Goal: Information Seeking & Learning: Learn about a topic

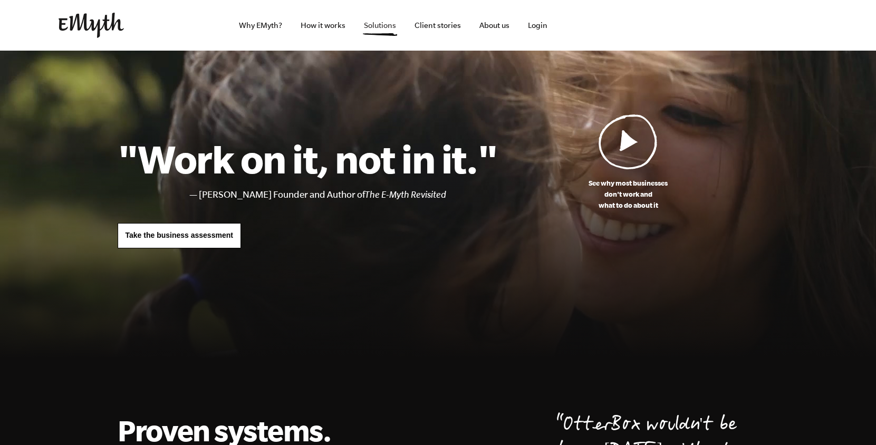
click at [368, 25] on link "Solutions" at bounding box center [379, 25] width 49 height 51
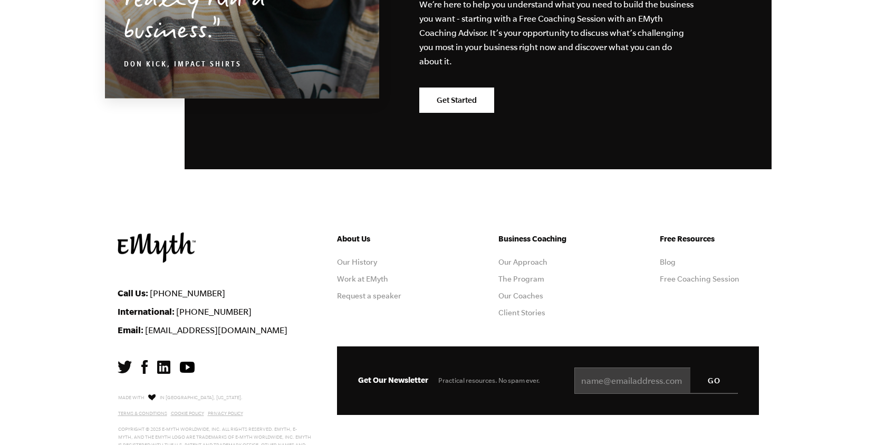
scroll to position [1922, 0]
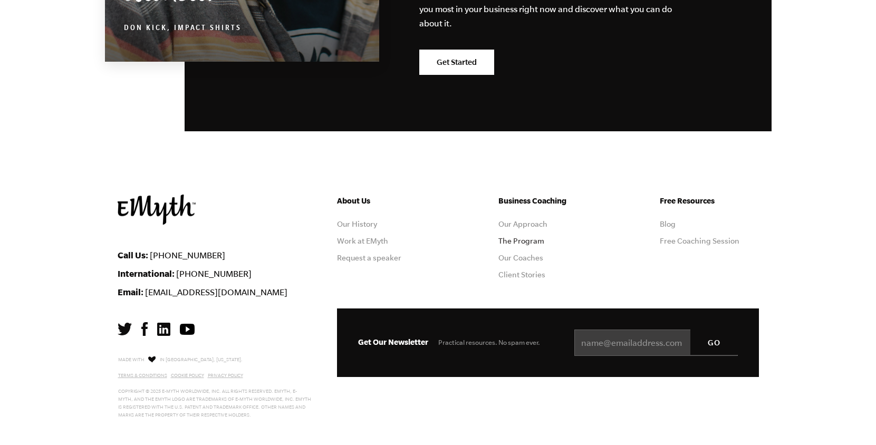
click at [526, 237] on link "The Program" at bounding box center [521, 241] width 46 height 8
